Goal: Transaction & Acquisition: Purchase product/service

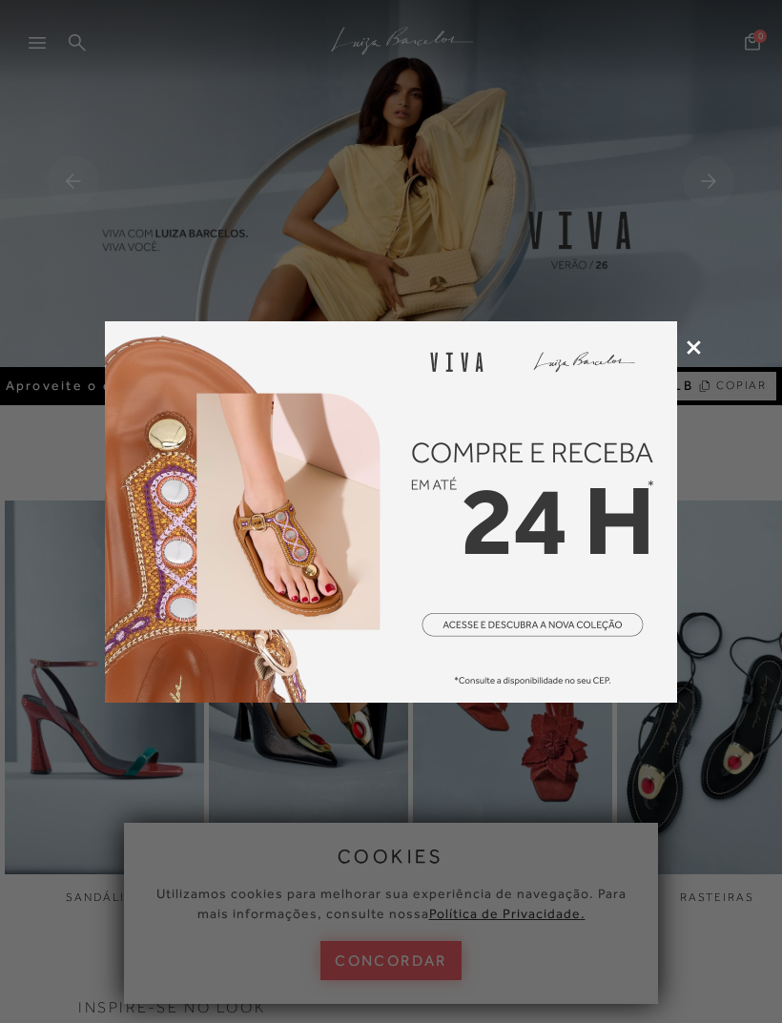
click at [394, 954] on div at bounding box center [391, 511] width 782 height 1023
click at [687, 346] on icon at bounding box center [694, 347] width 14 height 14
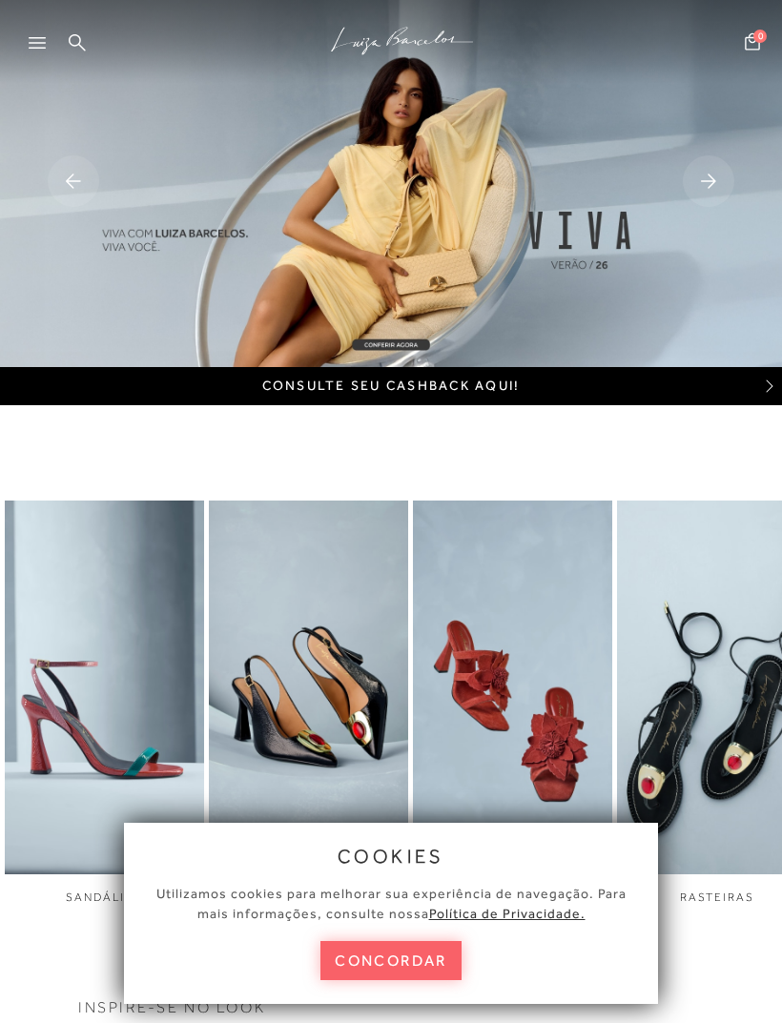
click at [400, 973] on button "concordar" at bounding box center [390, 960] width 141 height 39
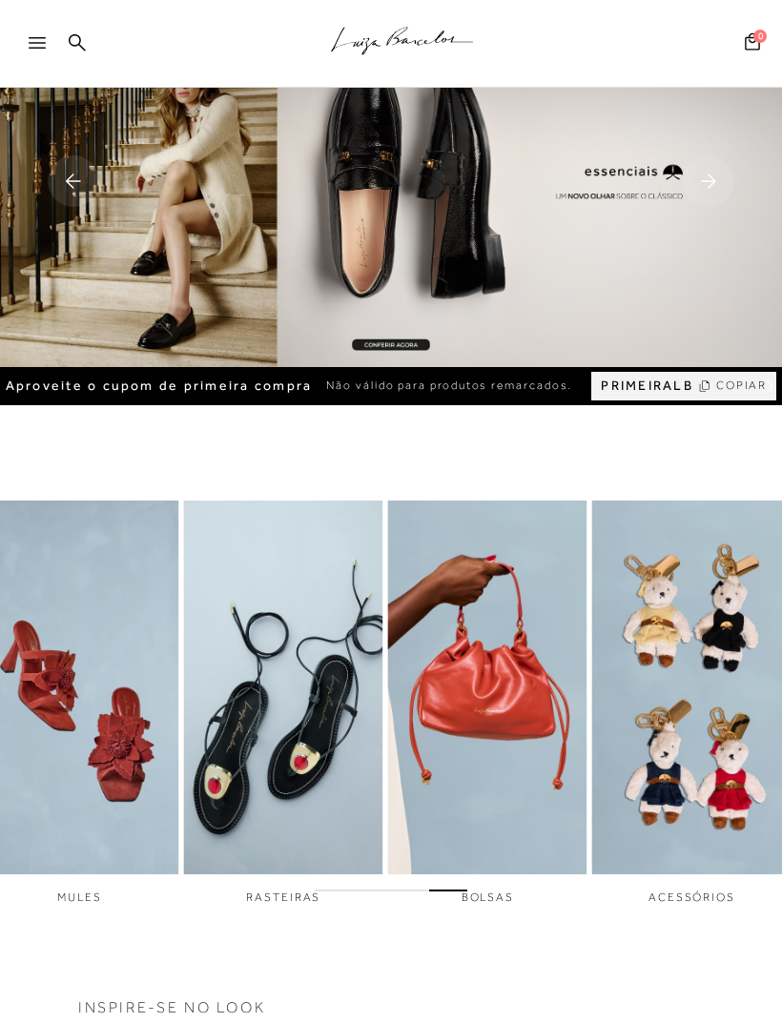
scroll to position [13, 0]
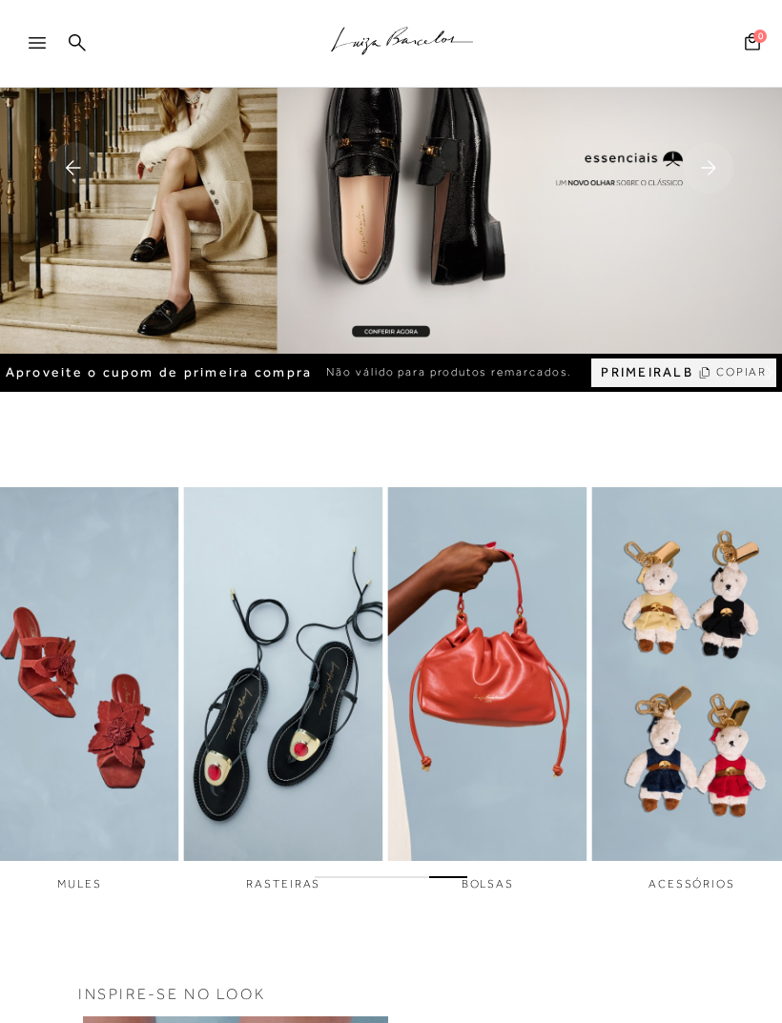
click at [33, 36] on div at bounding box center [46, 48] width 34 height 29
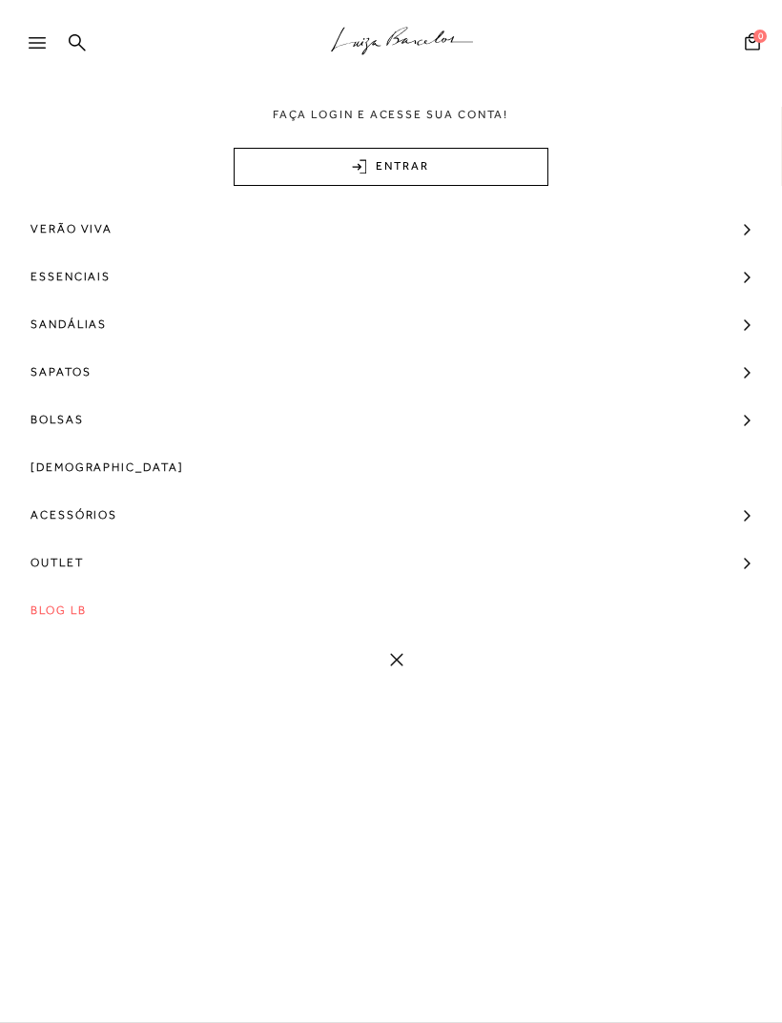
click at [65, 233] on span "Verão Viva" at bounding box center [72, 229] width 82 height 48
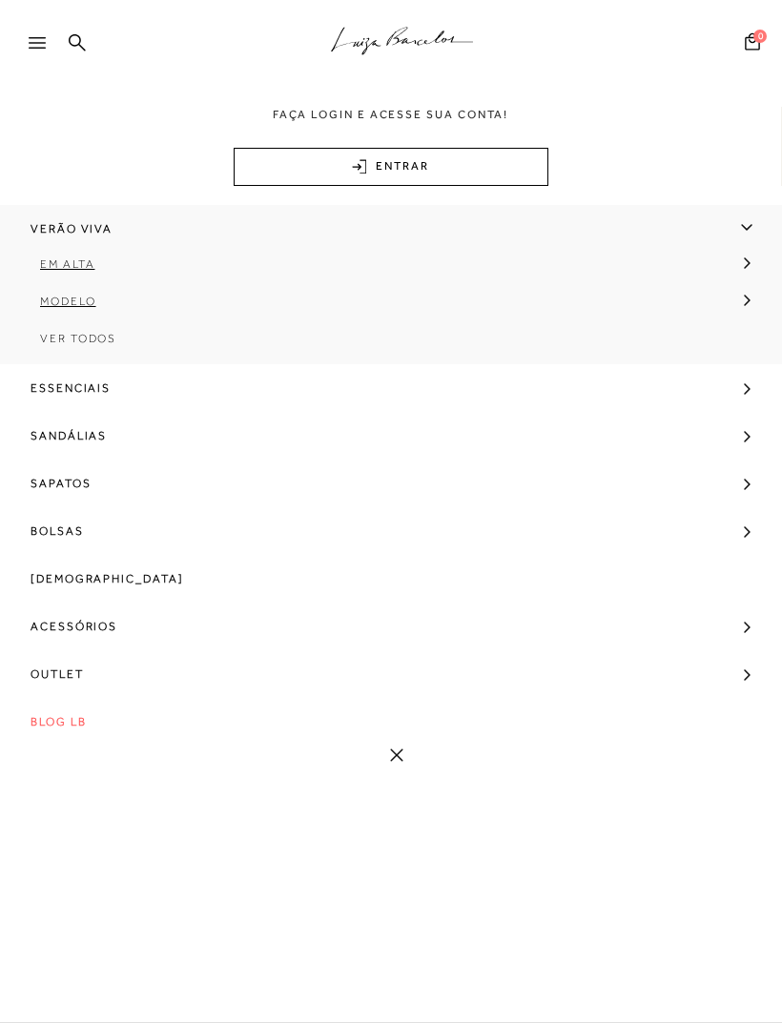
click at [69, 260] on span "Em alta" at bounding box center [67, 263] width 54 height 13
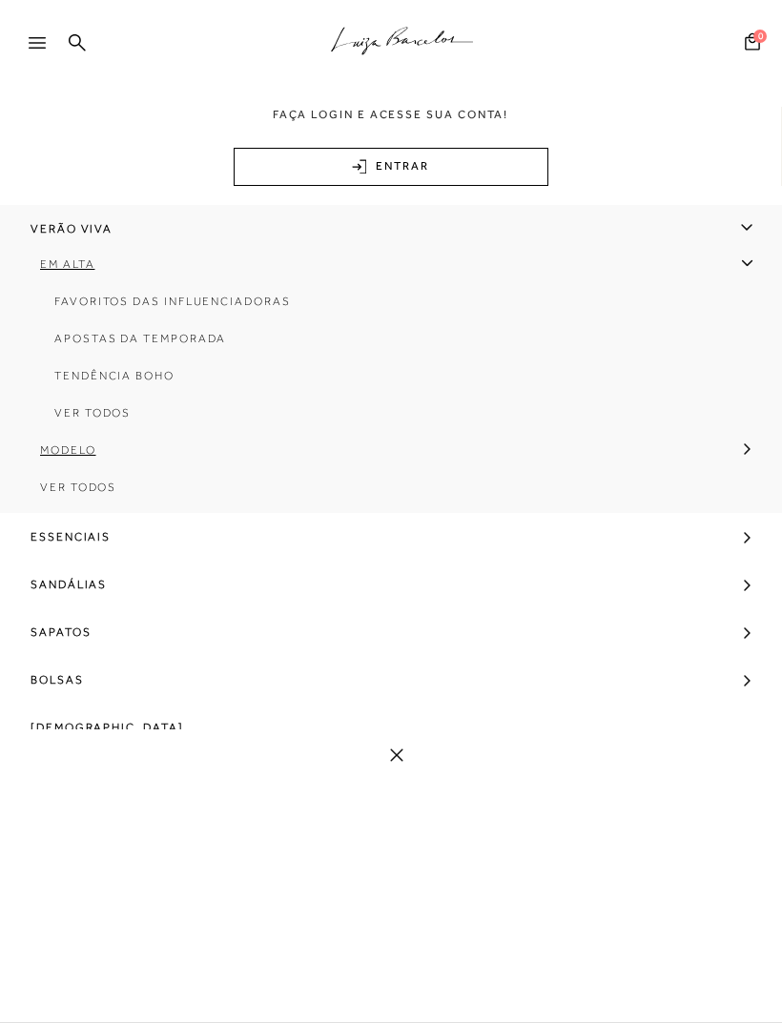
click at [109, 347] on link "Apostas da Temporada" at bounding box center [384, 345] width 741 height 37
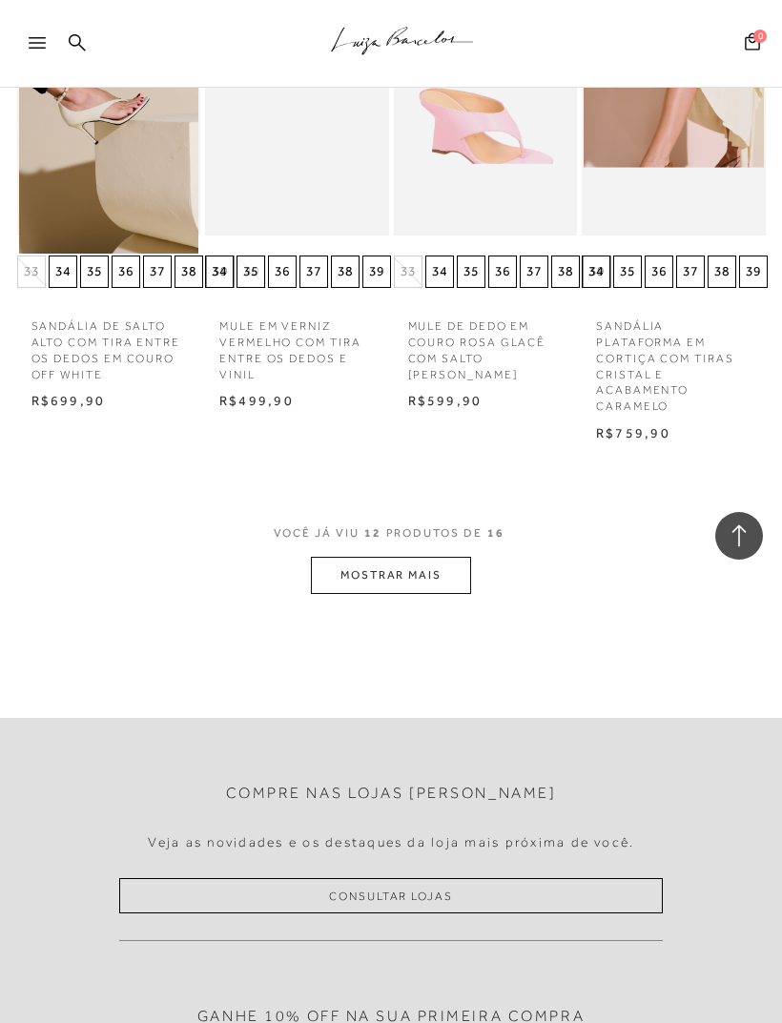
scroll to position [1138, 0]
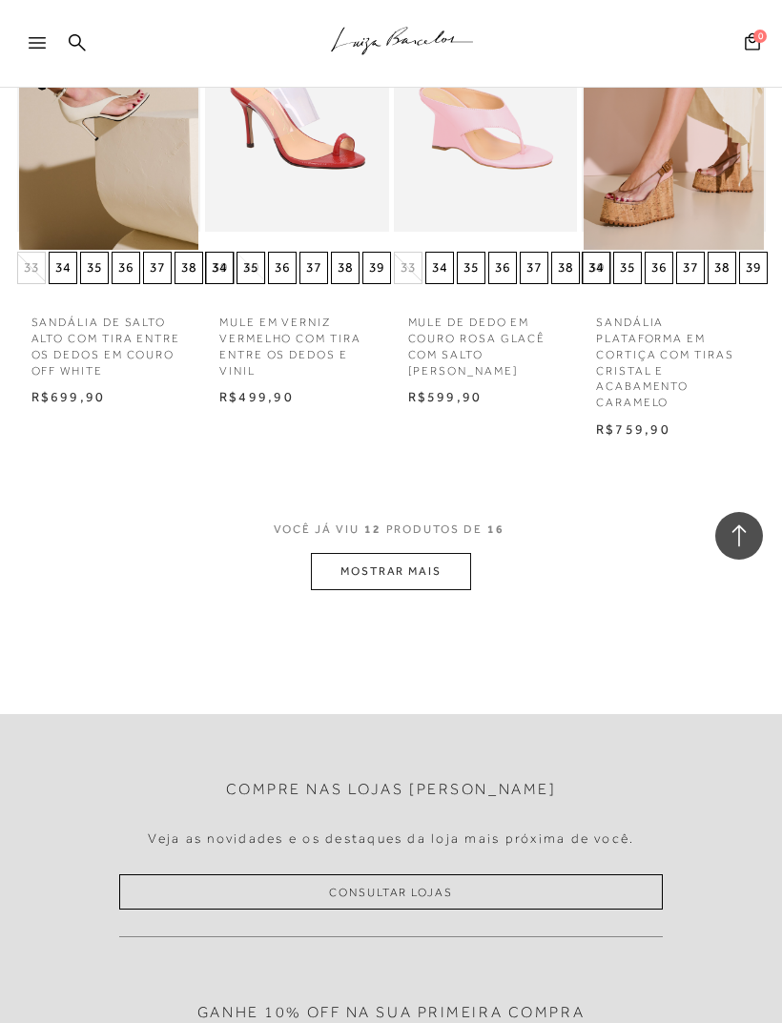
click at [429, 553] on button "MOSTRAR MAIS" at bounding box center [391, 571] width 160 height 37
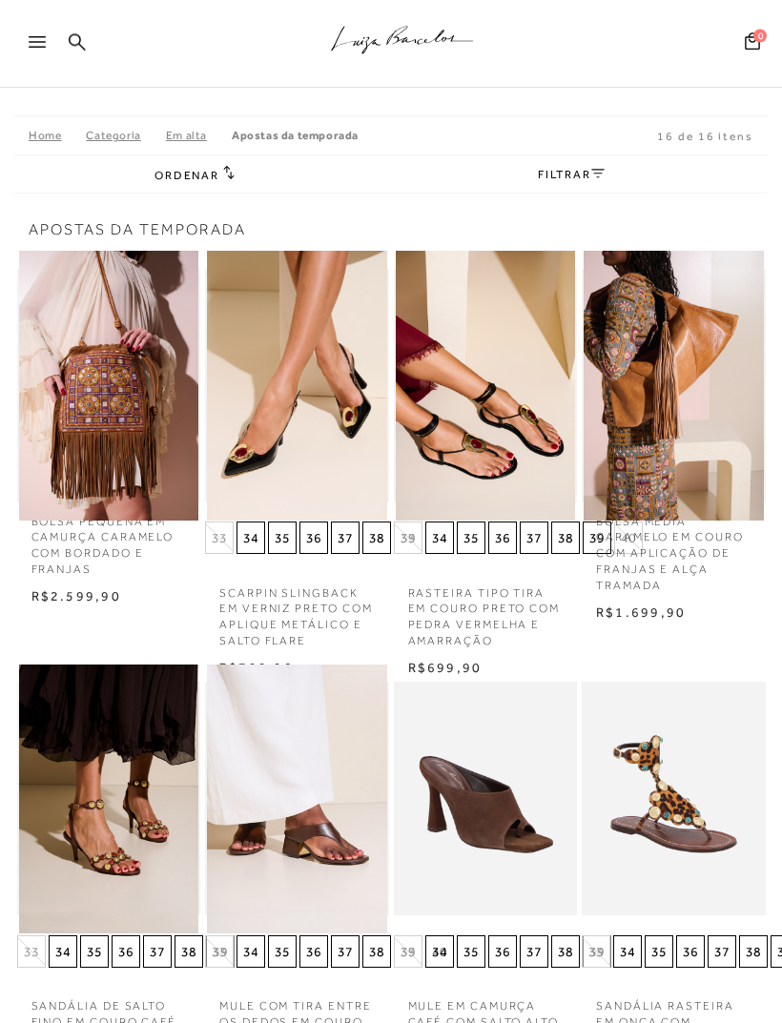
scroll to position [0, 0]
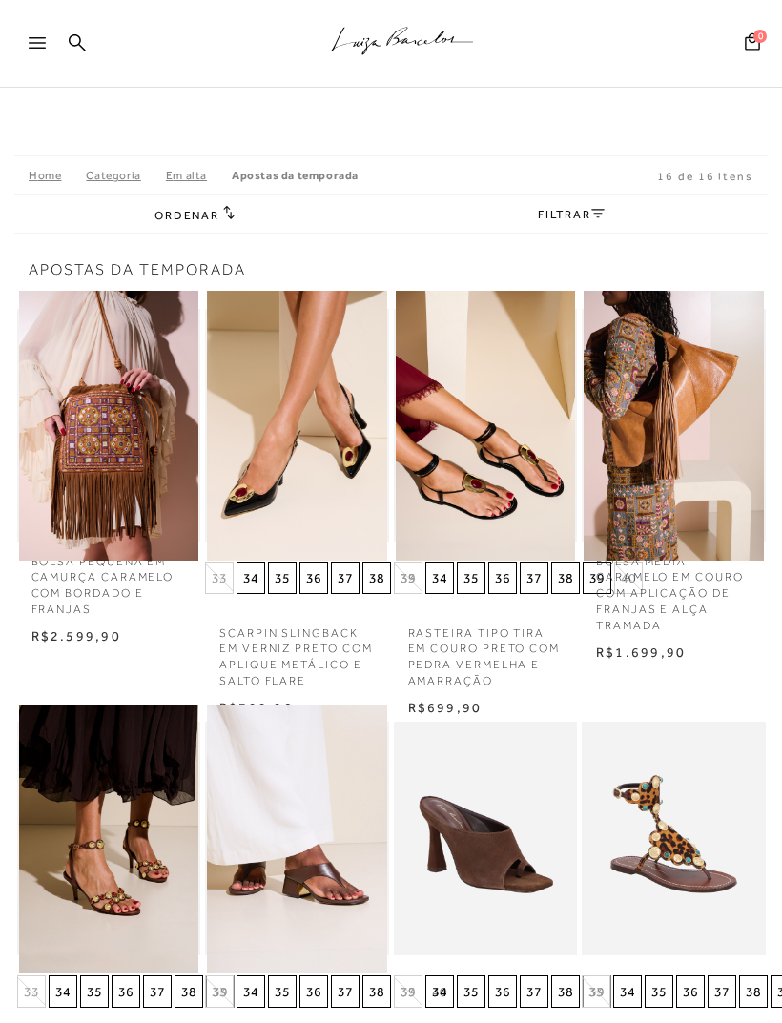
click at [40, 48] on icon at bounding box center [37, 42] width 17 height 11
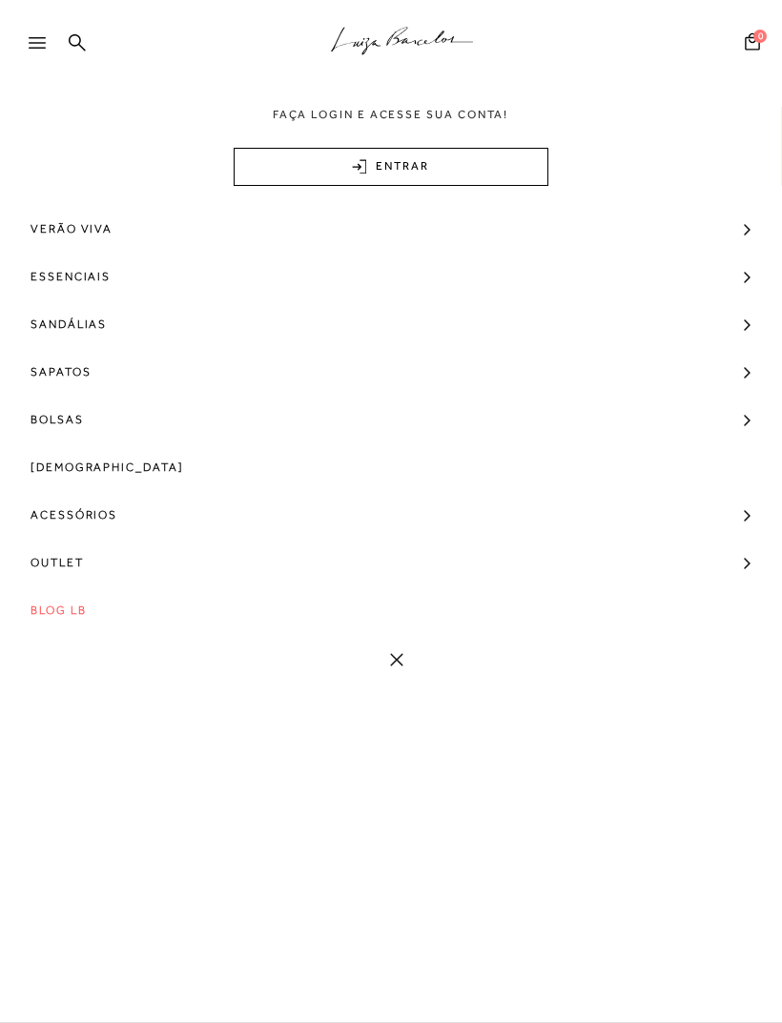
click at [56, 368] on span "Sapatos" at bounding box center [61, 372] width 60 height 48
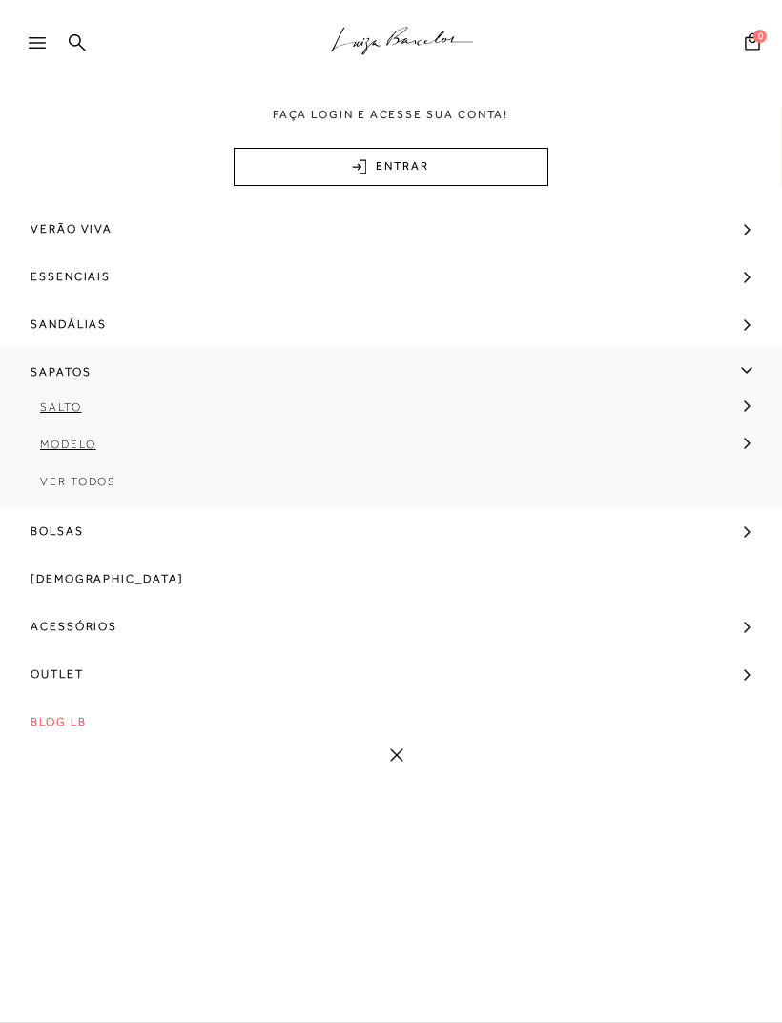
click at [64, 414] on link "Salto" at bounding box center [384, 414] width 769 height 37
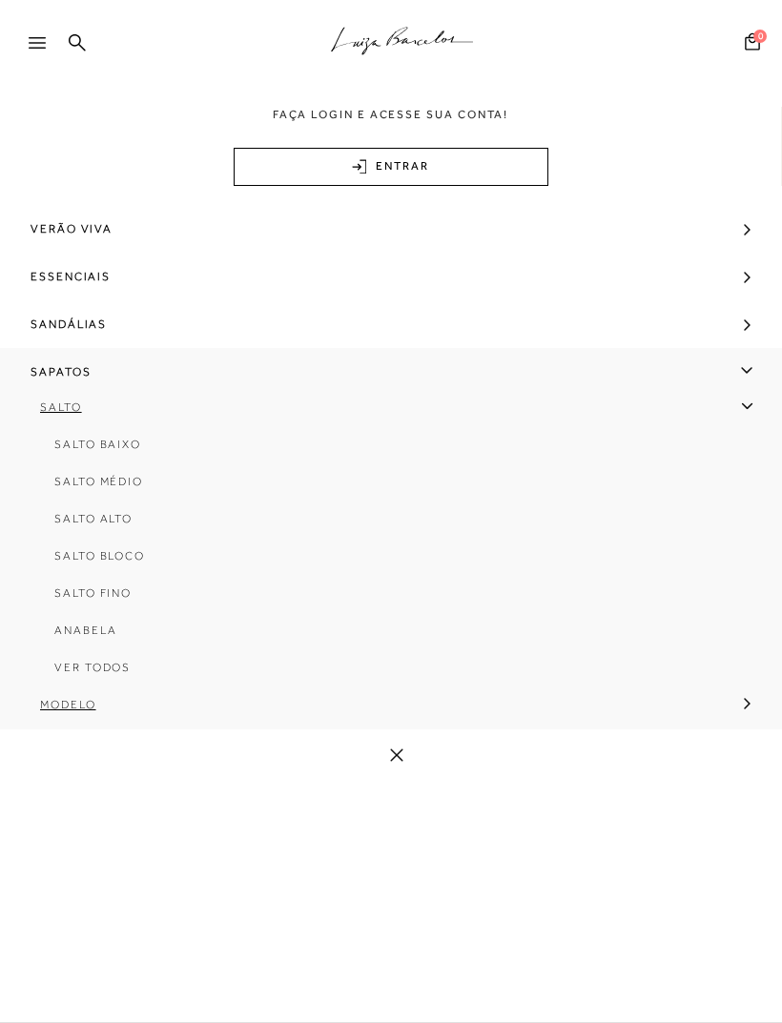
click at [100, 485] on span "Salto Médio" at bounding box center [98, 481] width 89 height 13
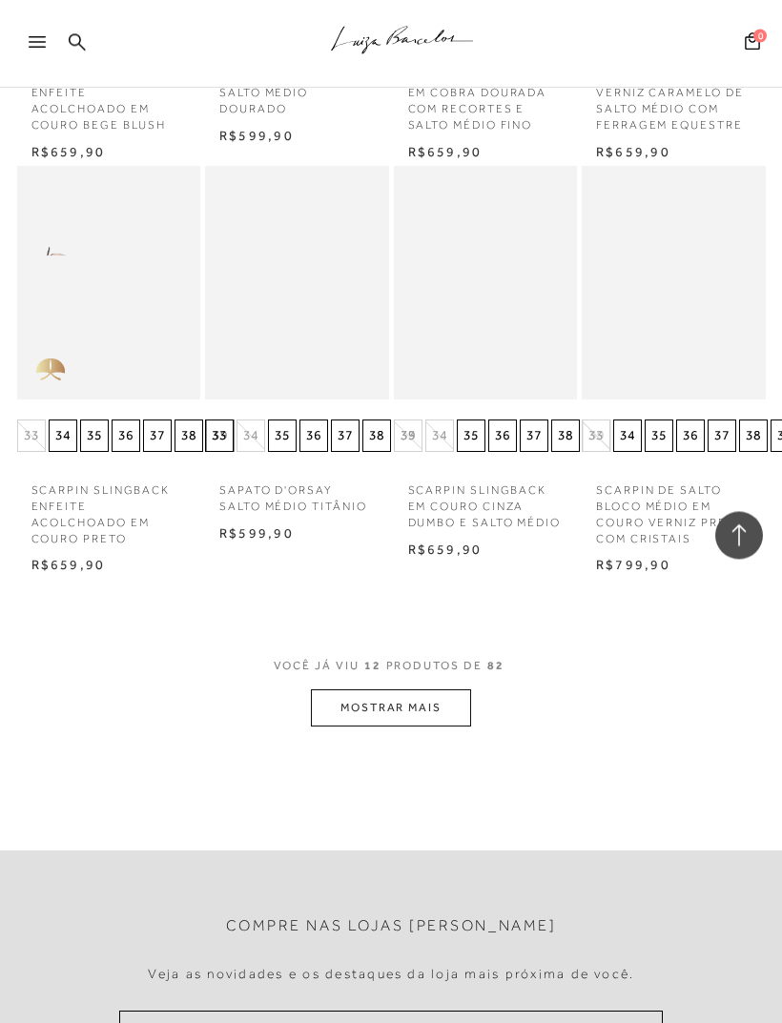
scroll to position [990, 0]
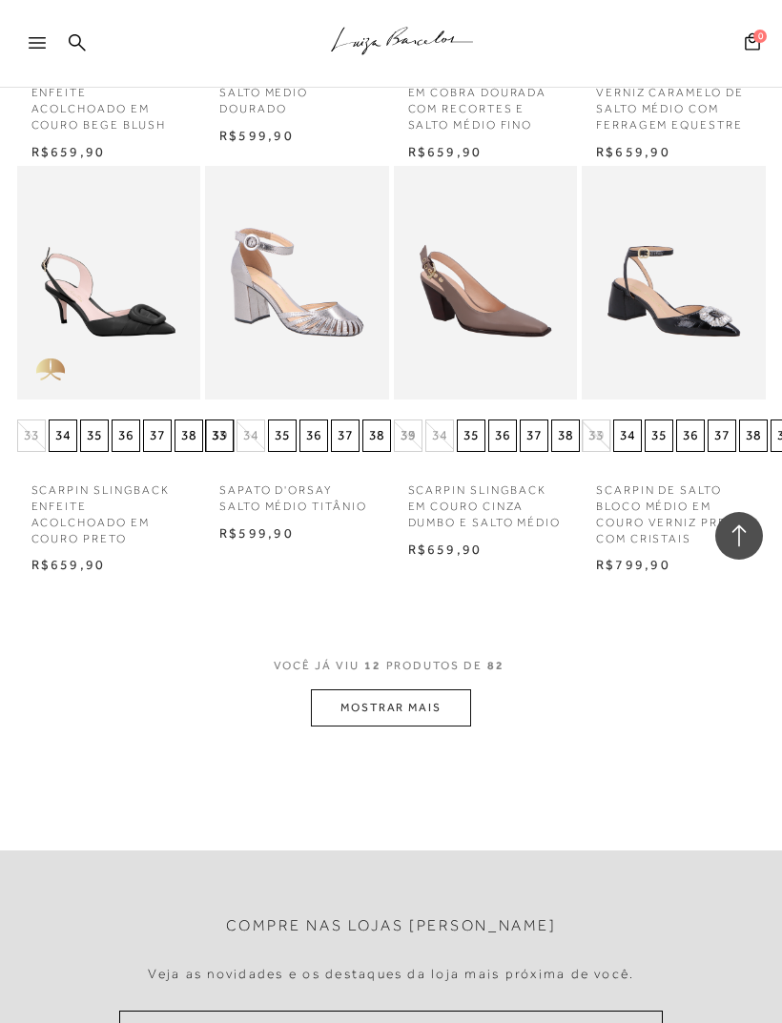
click at [36, 41] on icon at bounding box center [37, 42] width 17 height 11
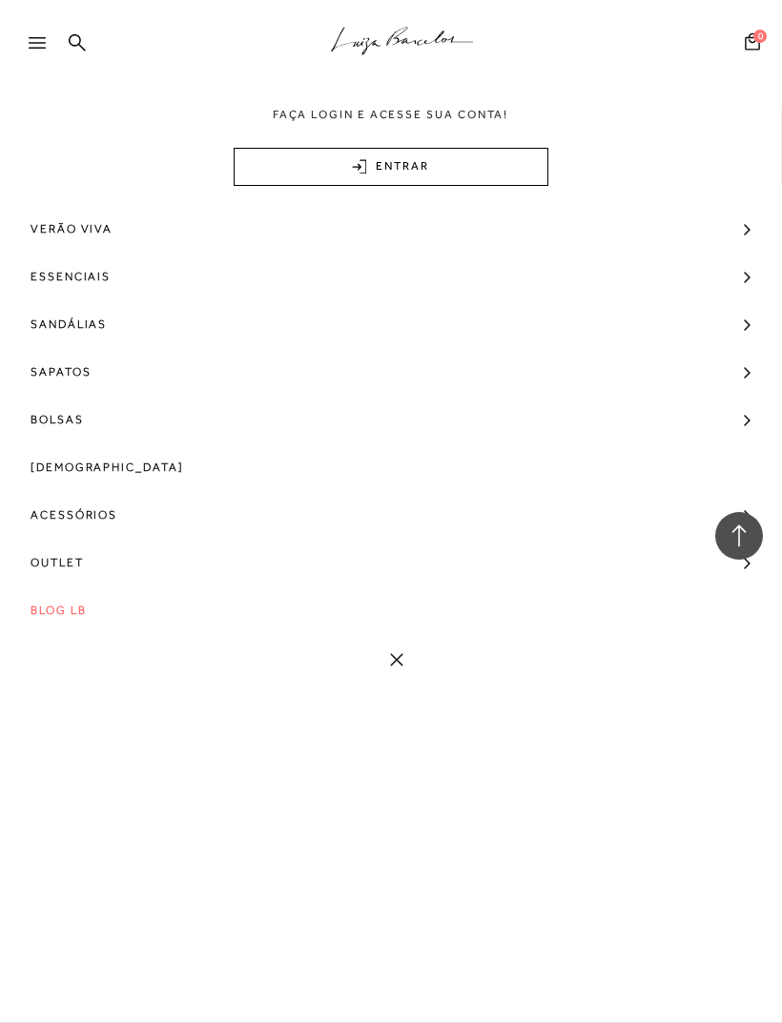
click at [60, 230] on span "Verão Viva" at bounding box center [72, 229] width 82 height 48
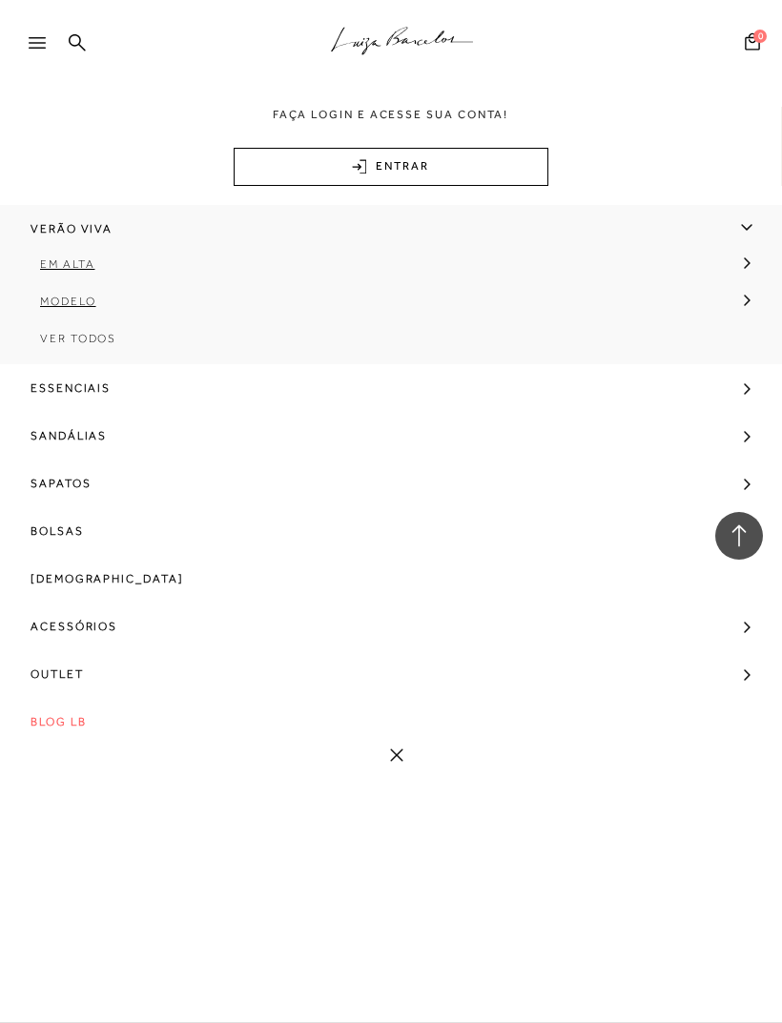
click at [57, 266] on span "Em alta" at bounding box center [67, 263] width 54 height 13
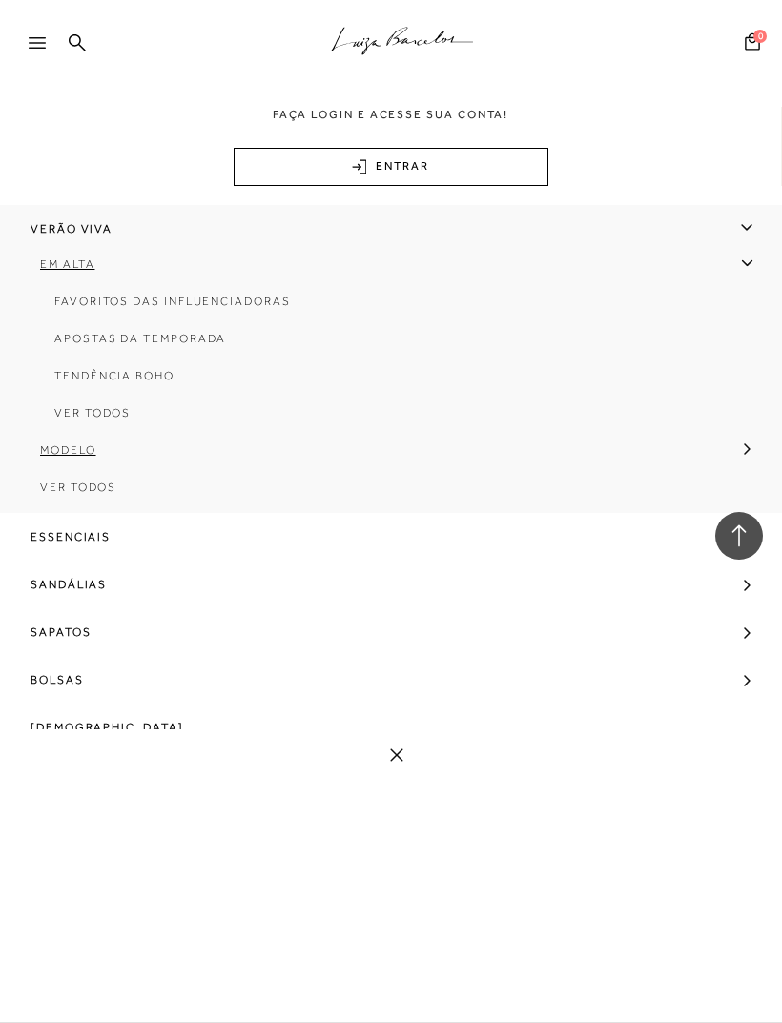
click at [90, 423] on link "Ver Todos" at bounding box center [384, 419] width 741 height 37
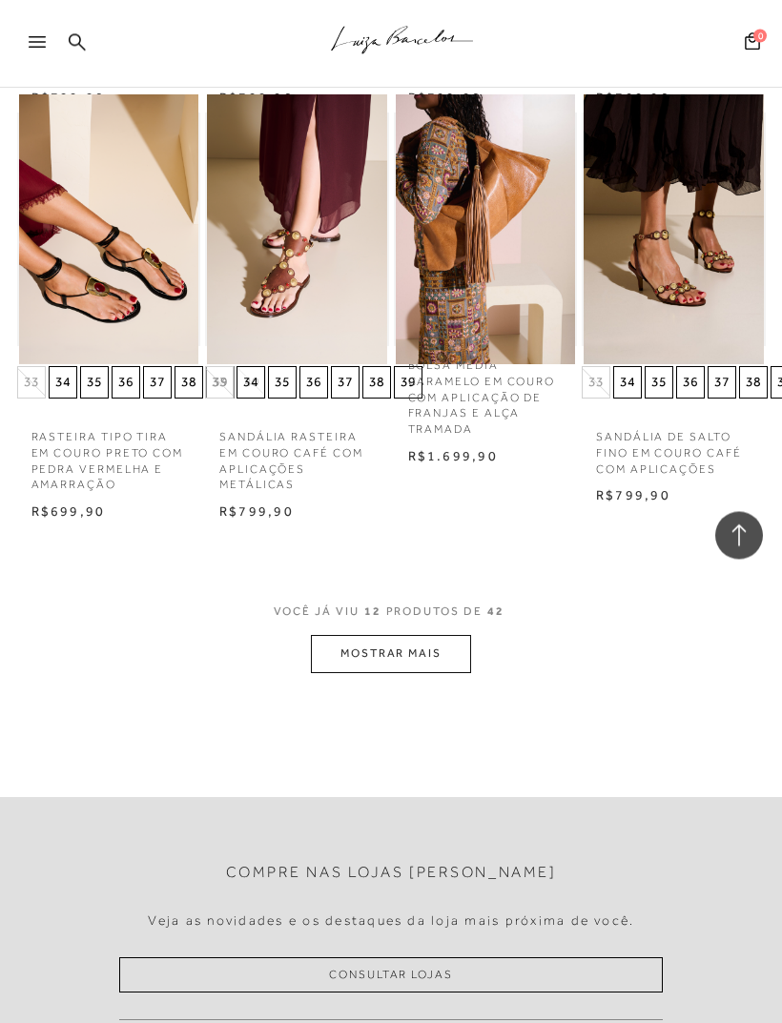
scroll to position [1039, 0]
click at [424, 635] on button "MOSTRAR MAIS" at bounding box center [391, 653] width 160 height 37
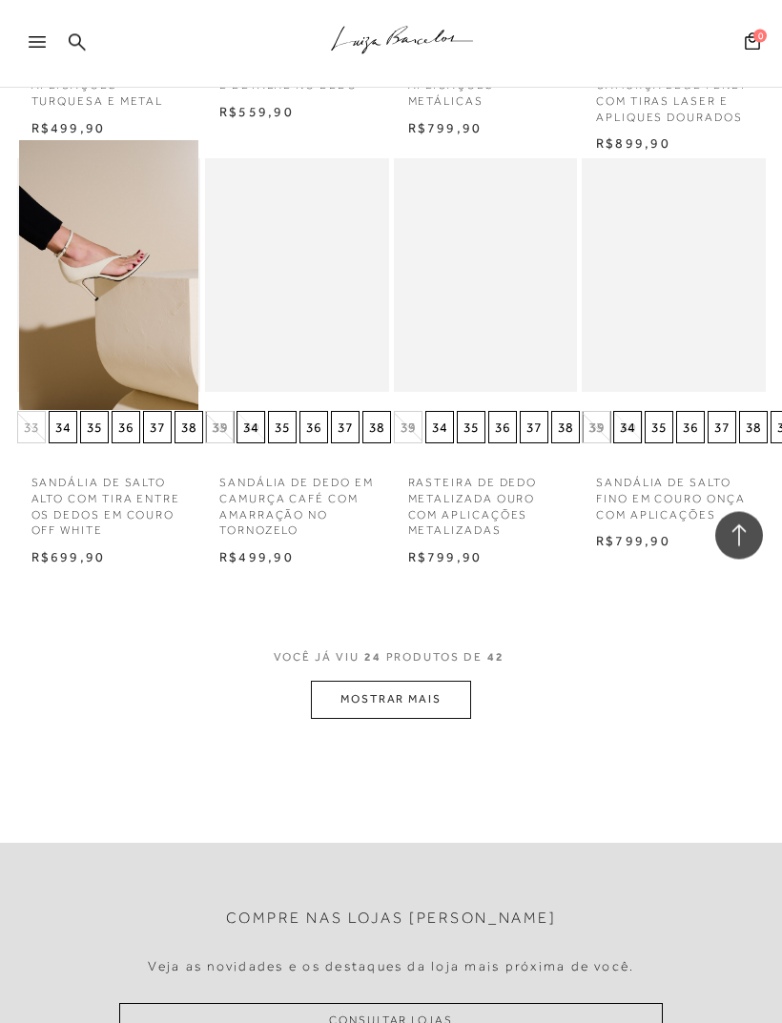
scroll to position [2350, 0]
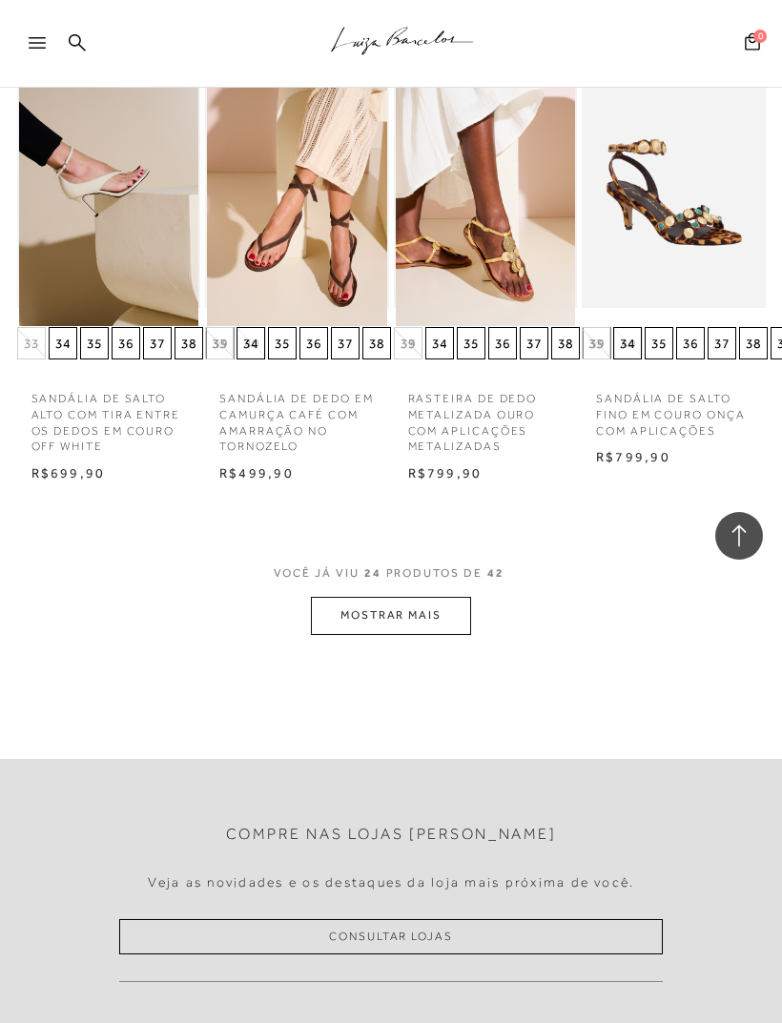
click at [417, 599] on button "MOSTRAR MAIS" at bounding box center [391, 615] width 160 height 37
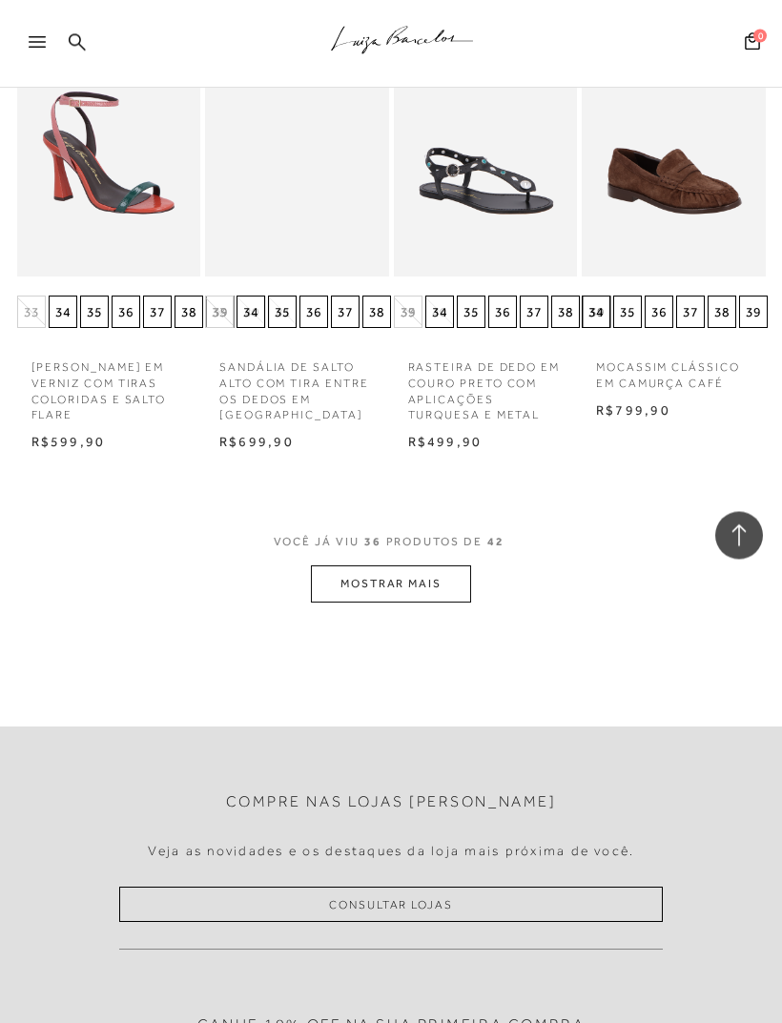
scroll to position [3729, 0]
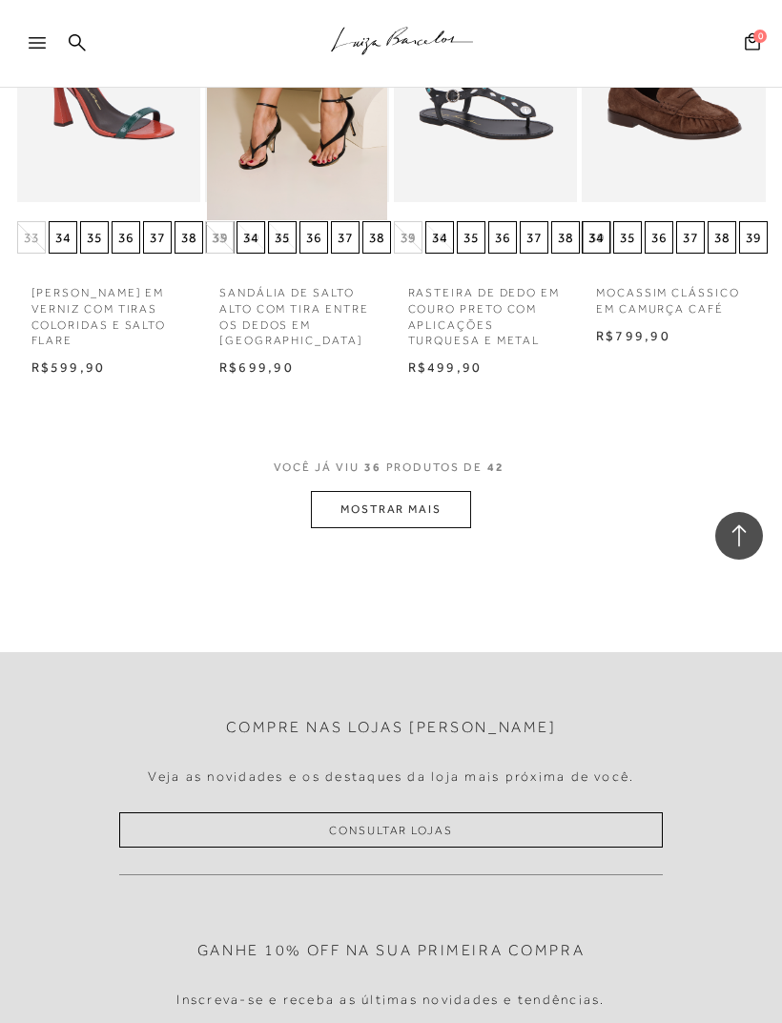
click at [429, 491] on button "MOSTRAR MAIS" at bounding box center [391, 509] width 160 height 37
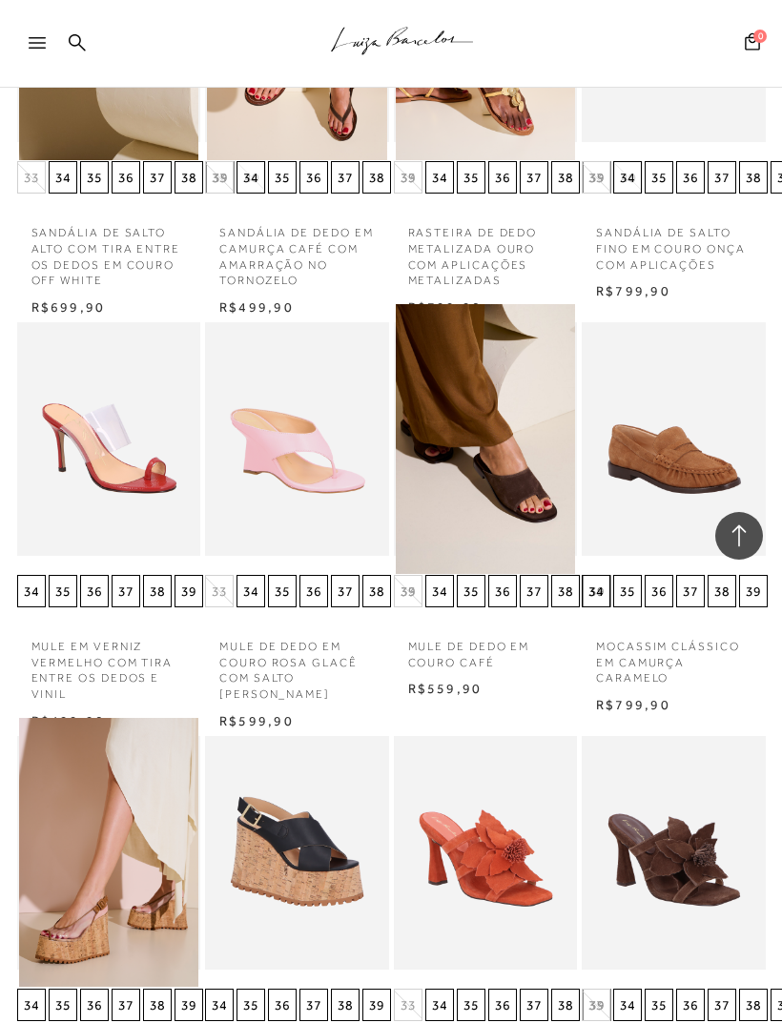
scroll to position [2515, 0]
